Goal: Browse casually

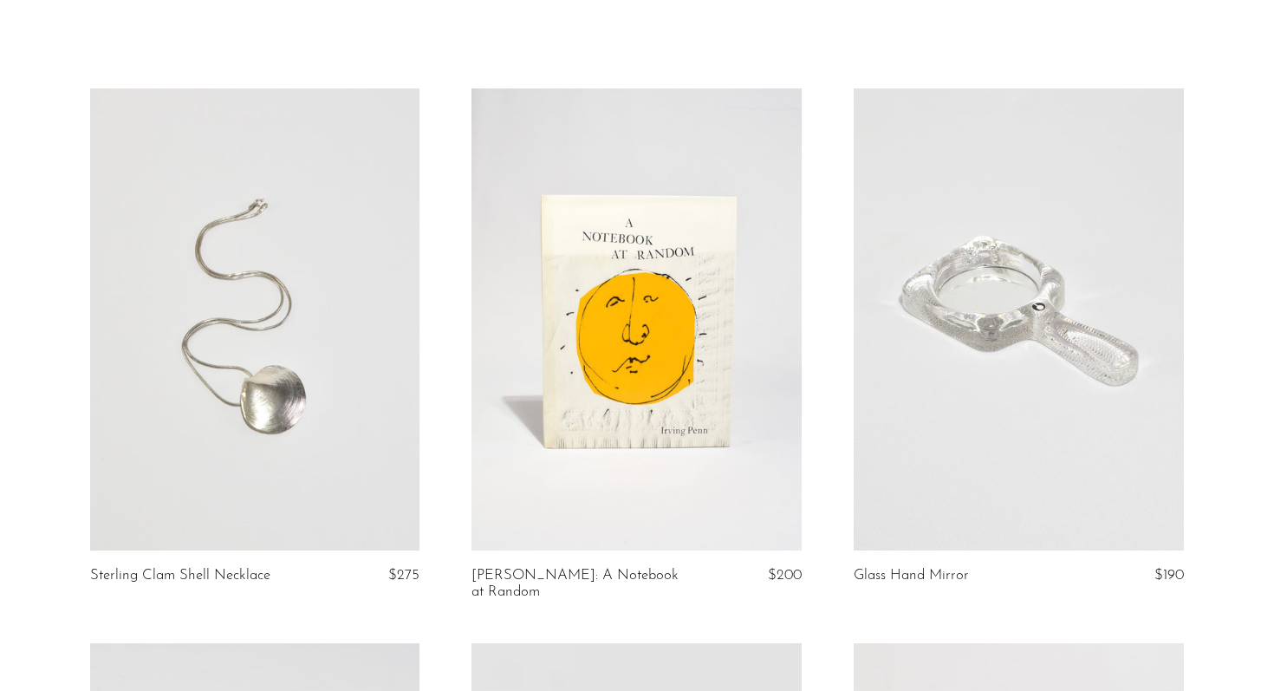
scroll to position [72, 0]
click at [258, 249] on link at bounding box center [255, 319] width 330 height 462
click at [571, 312] on link at bounding box center [636, 319] width 330 height 462
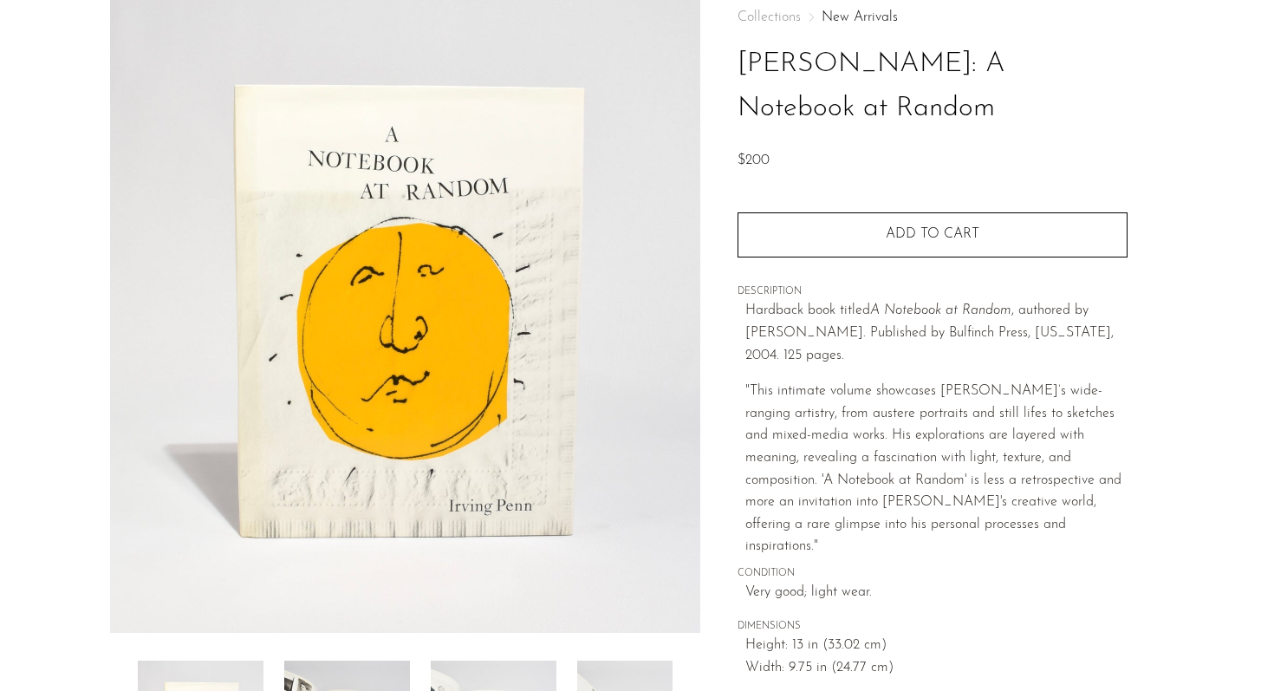
scroll to position [438, 0]
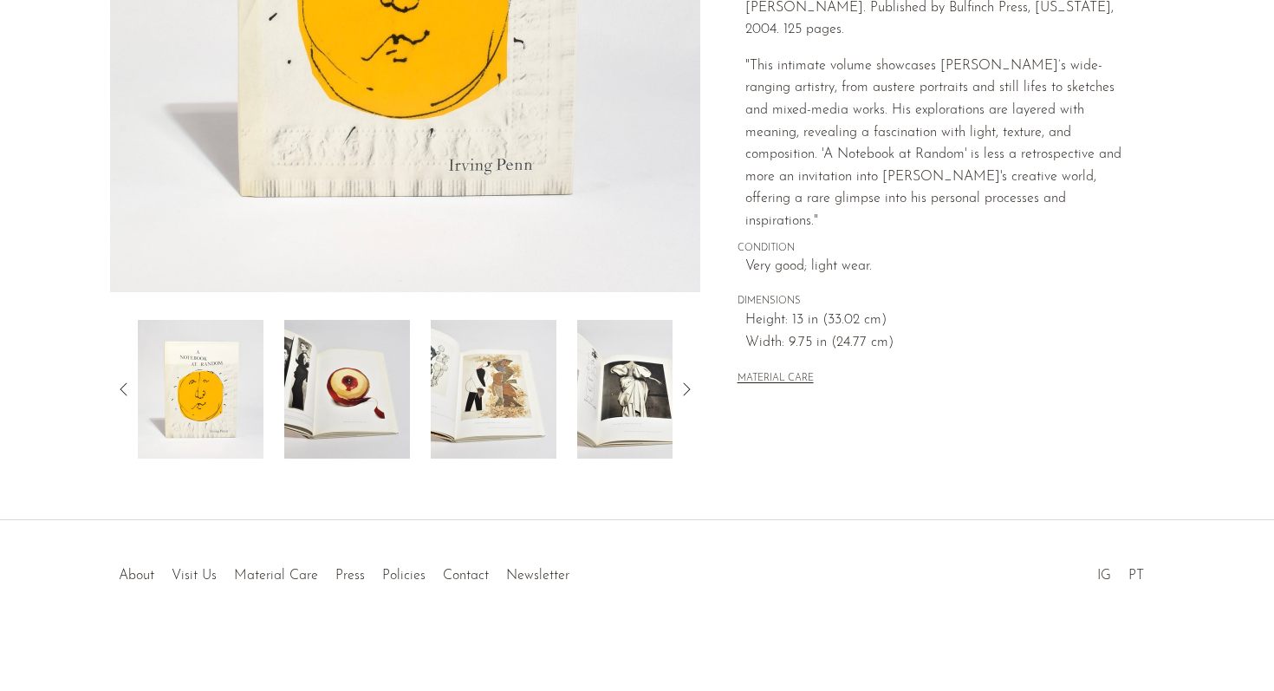
click at [527, 376] on img at bounding box center [494, 389] width 126 height 139
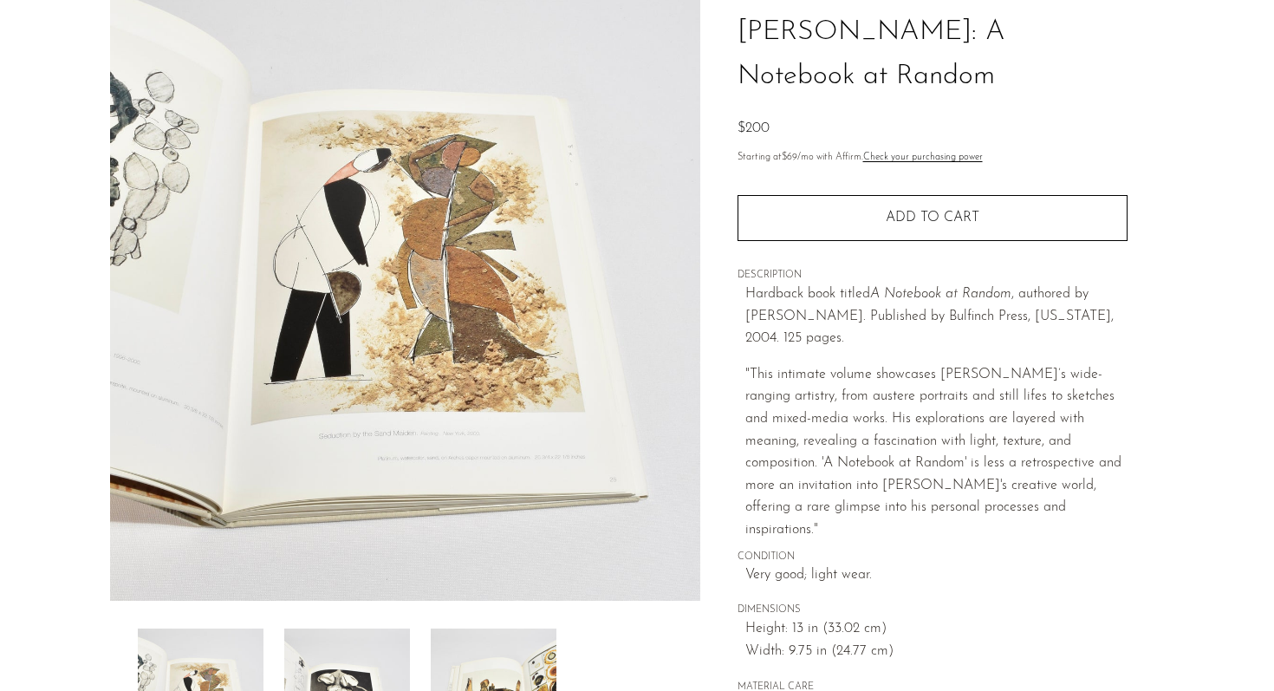
scroll to position [0, 0]
